Goal: Transaction & Acquisition: Download file/media

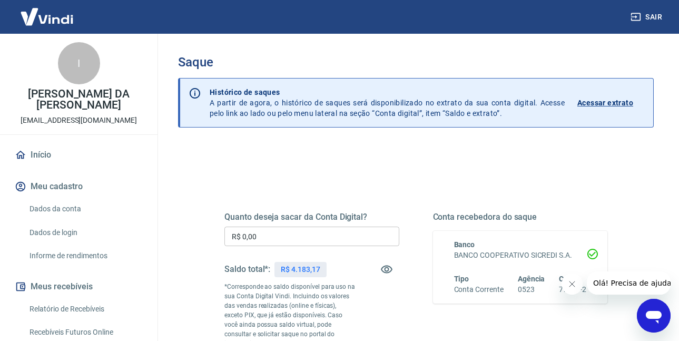
click at [88, 305] on link "Relatório de Recebíveis" at bounding box center [85, 309] width 120 height 22
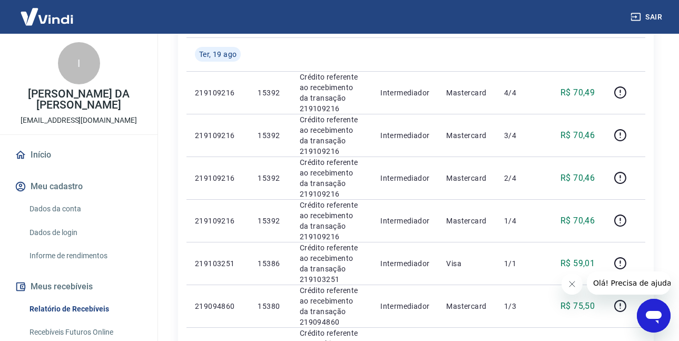
scroll to position [135, 0]
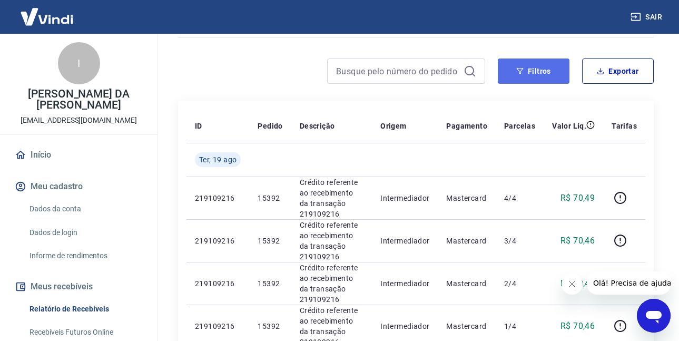
click at [545, 75] on button "Filtros" at bounding box center [534, 70] width 72 height 25
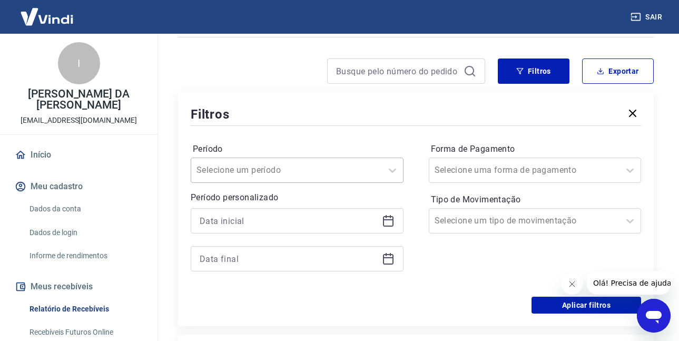
click at [254, 171] on input "Período" at bounding box center [249, 170] width 106 height 13
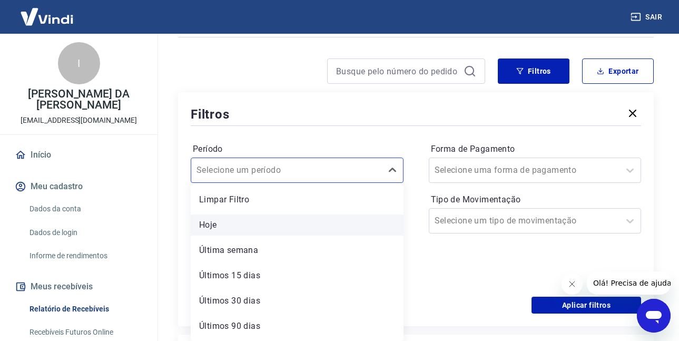
click at [235, 223] on div "Hoje" at bounding box center [297, 224] width 213 height 21
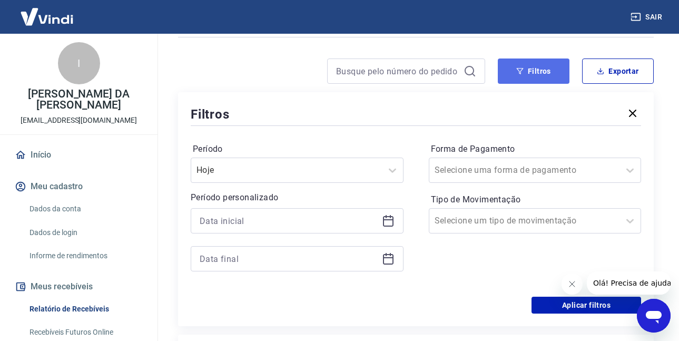
click at [555, 72] on button "Filtros" at bounding box center [534, 70] width 72 height 25
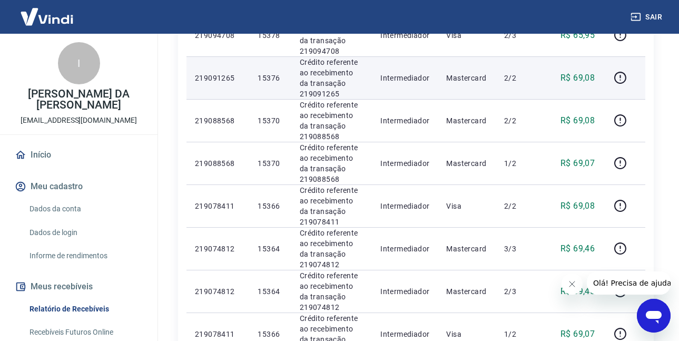
scroll to position [997, 0]
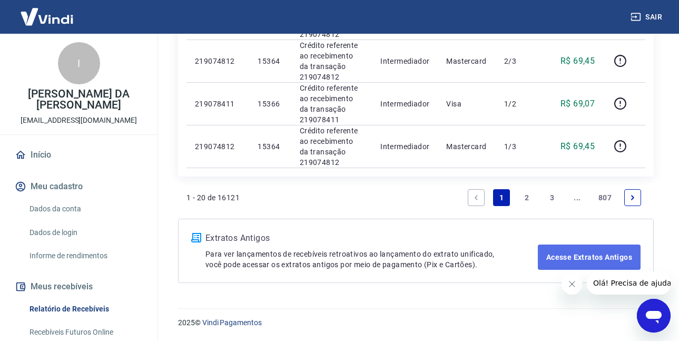
click at [570, 253] on link "Acesse Extratos Antigos" at bounding box center [589, 256] width 103 height 25
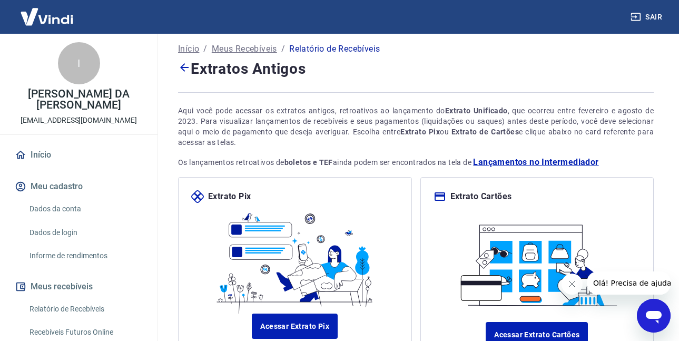
scroll to position [100, 0]
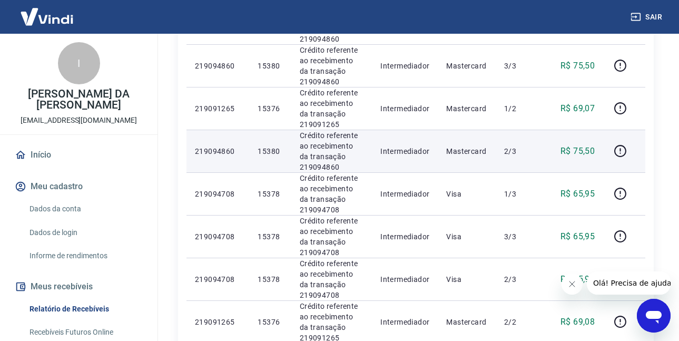
scroll to position [154, 0]
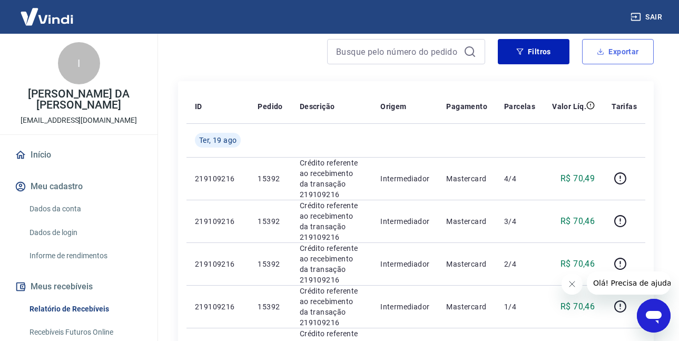
click at [613, 57] on button "Exportar" at bounding box center [618, 51] width 72 height 25
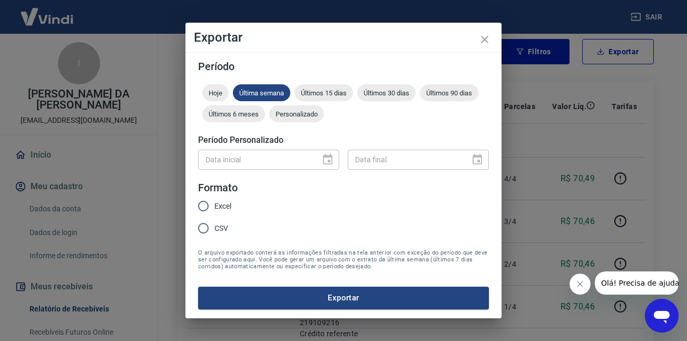
click at [204, 223] on input "CSV" at bounding box center [203, 228] width 22 height 22
radio input "true"
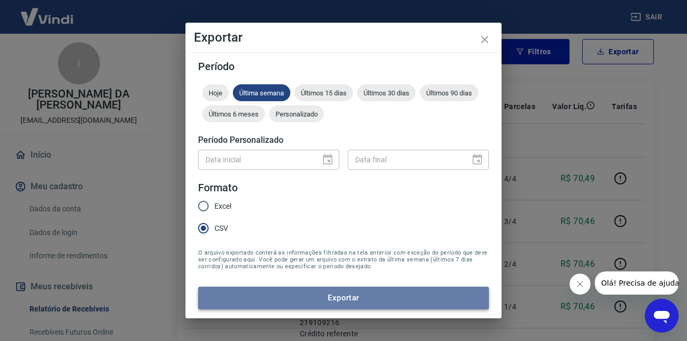
click at [239, 294] on button "Exportar" at bounding box center [343, 297] width 291 height 22
